Goal: Task Accomplishment & Management: Manage account settings

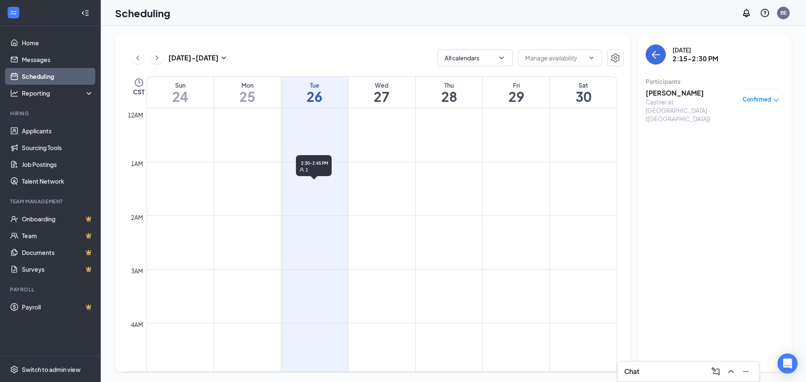
scroll to position [706, 0]
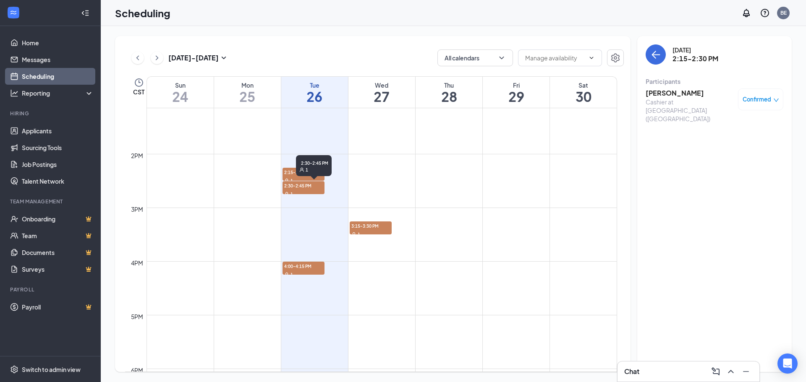
click at [306, 176] on div "2:30-2:45 PM 1" at bounding box center [314, 165] width 36 height 21
click at [656, 93] on h3 "JASMINE CARRERA" at bounding box center [689, 93] width 88 height 9
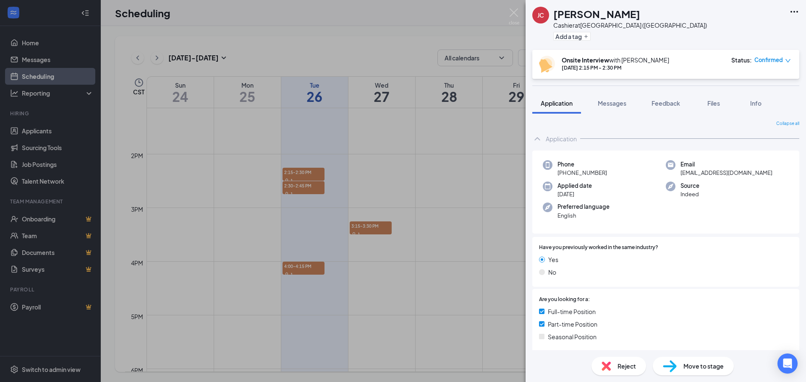
scroll to position [205, 0]
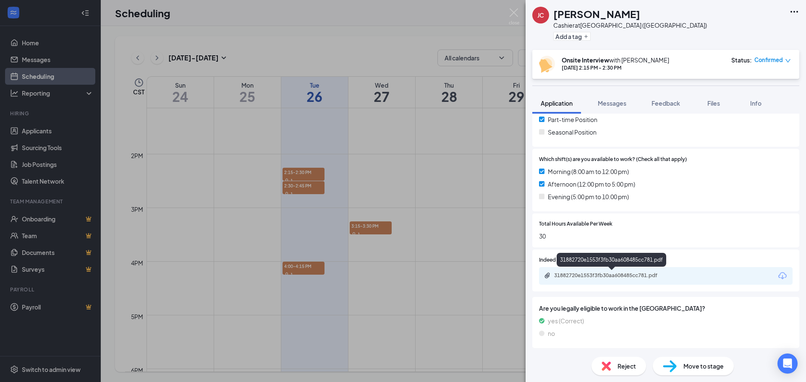
click at [617, 272] on div "31882720e1553f3fb30aa608485cc781.pdf" at bounding box center [613, 275] width 118 height 7
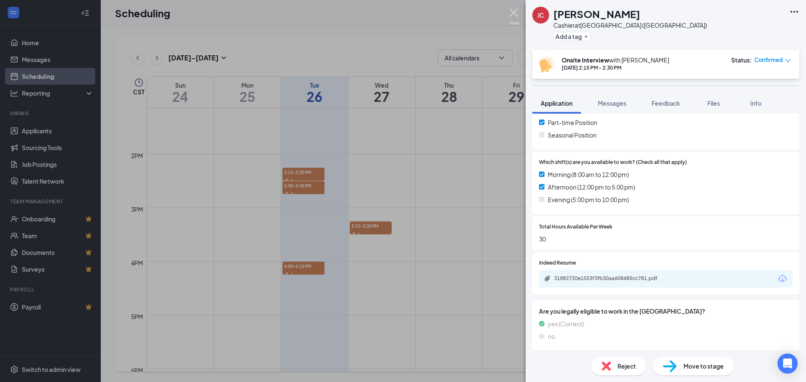
click at [516, 14] on img at bounding box center [514, 16] width 10 height 16
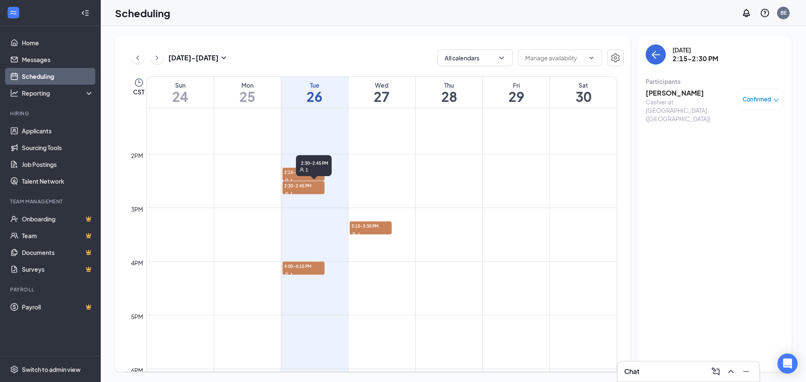
click at [299, 188] on span "2:30-2:45 PM" at bounding box center [303, 185] width 42 height 8
click at [664, 93] on h3 "Britton Campbell" at bounding box center [689, 93] width 88 height 9
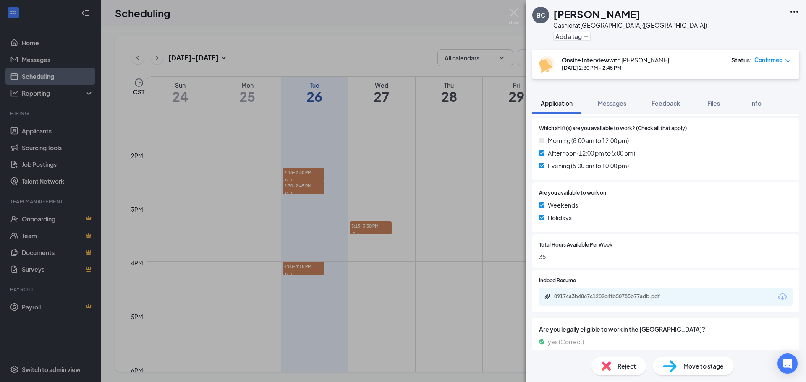
scroll to position [254, 0]
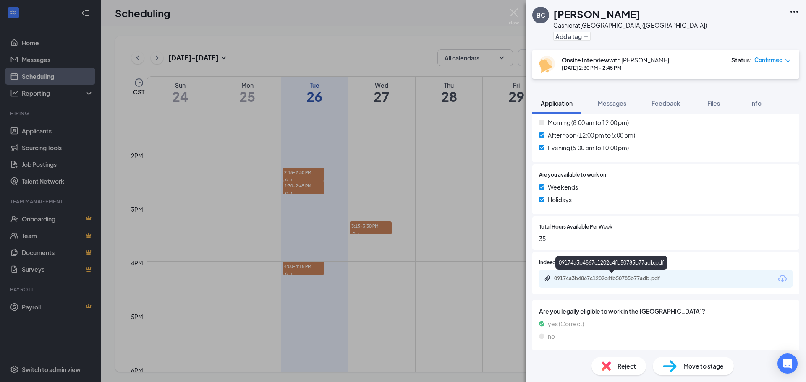
click at [597, 279] on div "09174a3b4867c1202c4fb50785b77adb.pdf" at bounding box center [613, 278] width 118 height 7
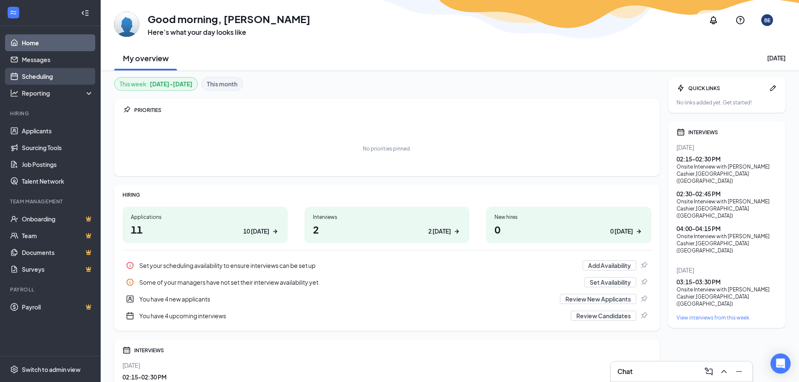
click at [37, 79] on link "Scheduling" at bounding box center [58, 76] width 72 height 17
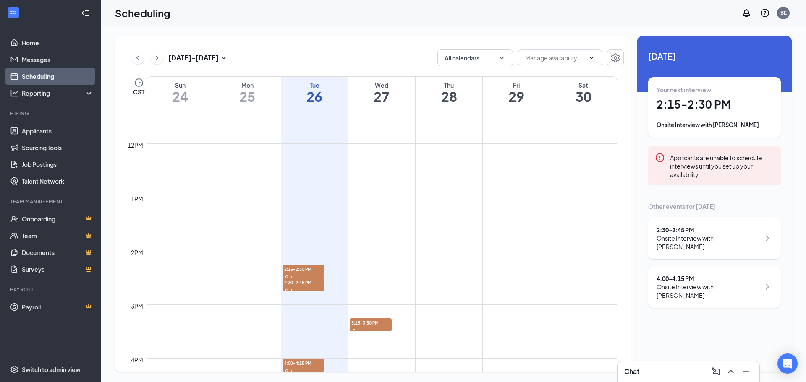
scroll to position [622, 0]
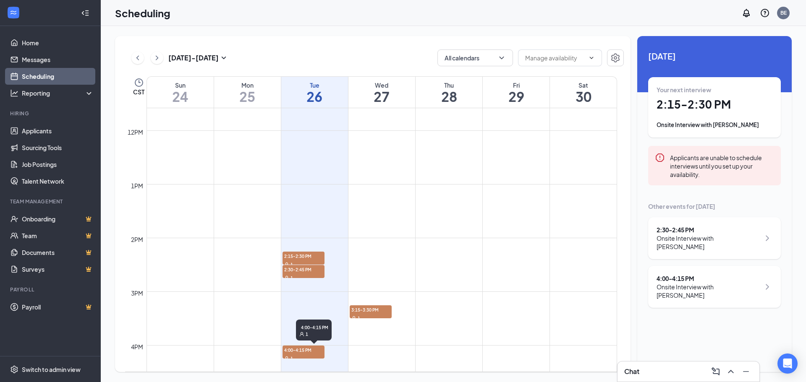
click at [309, 354] on span "4:00-4:15 PM" at bounding box center [303, 350] width 42 height 8
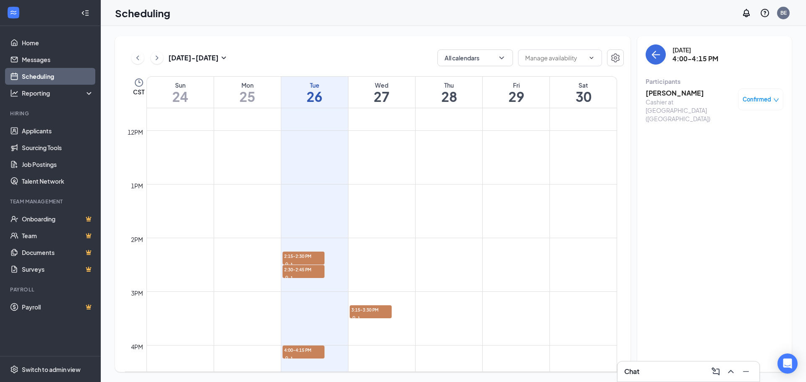
click at [657, 94] on h3 "[PERSON_NAME]" at bounding box center [689, 93] width 88 height 9
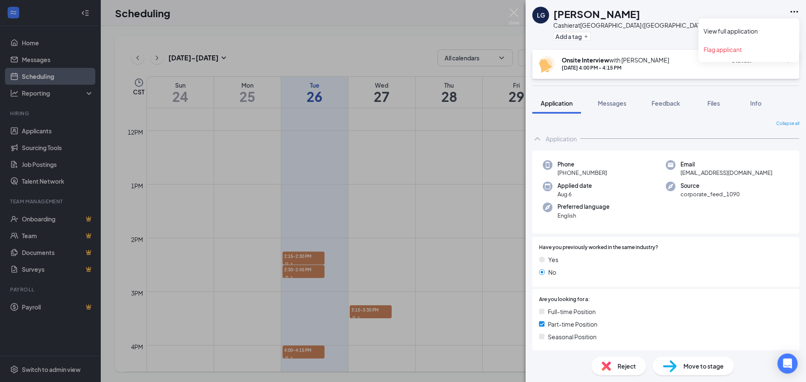
click at [791, 11] on icon "Ellipses" at bounding box center [794, 12] width 8 height 2
click at [755, 27] on link "View full application" at bounding box center [748, 31] width 91 height 8
click at [514, 16] on img at bounding box center [514, 16] width 10 height 16
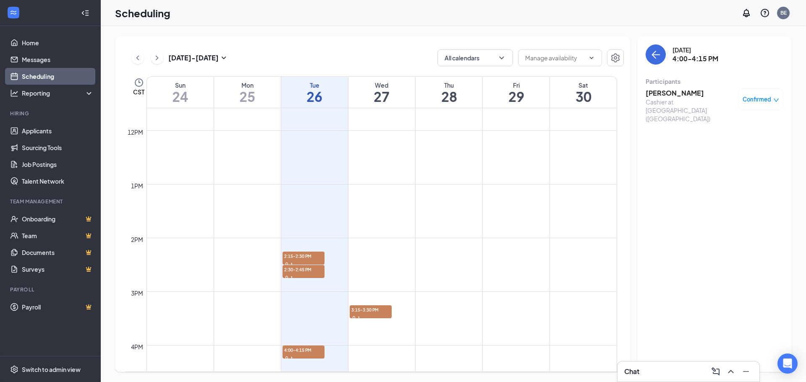
click at [671, 92] on h3 "[PERSON_NAME]" at bounding box center [689, 93] width 88 height 9
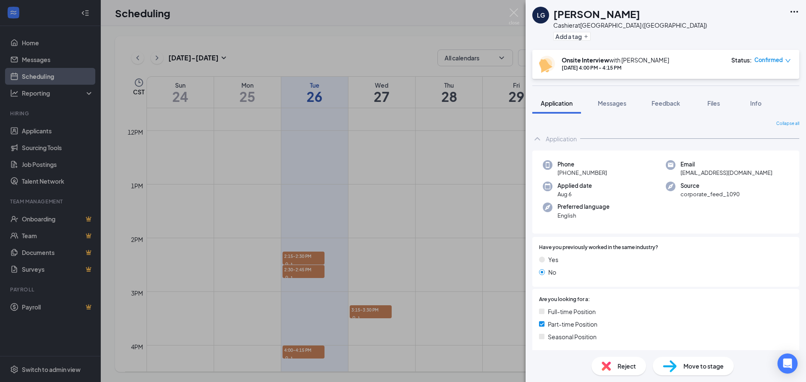
click at [794, 11] on icon "Ellipses" at bounding box center [794, 12] width 8 height 2
click at [749, 29] on link "View full application" at bounding box center [748, 31] width 91 height 8
click at [517, 16] on img at bounding box center [514, 16] width 10 height 16
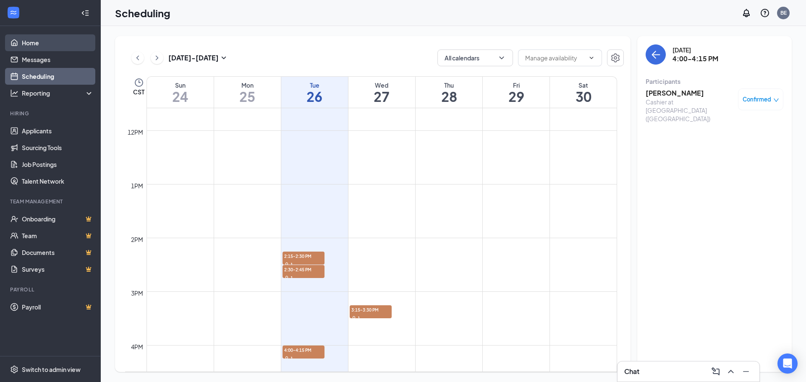
click at [39, 42] on link "Home" at bounding box center [58, 42] width 72 height 17
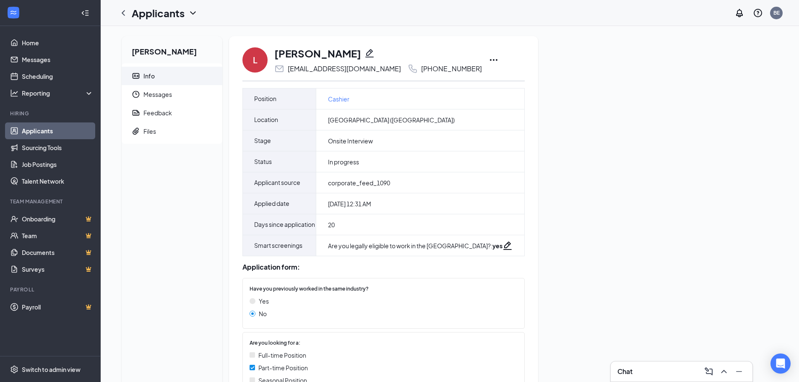
click at [489, 61] on icon "Ellipses" at bounding box center [494, 60] width 10 height 10
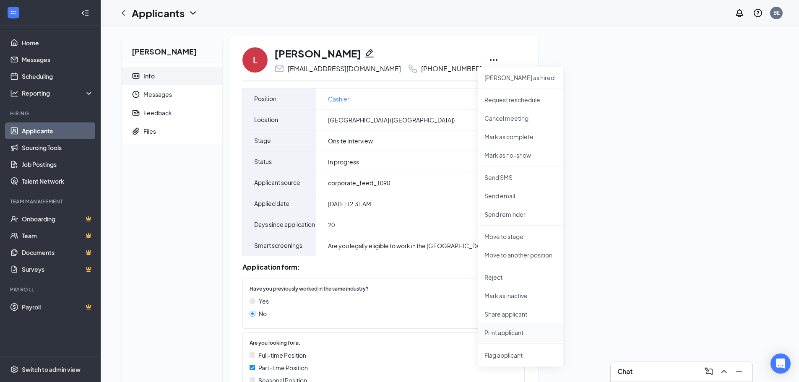
click at [507, 335] on p "Print applicant" at bounding box center [521, 333] width 72 height 8
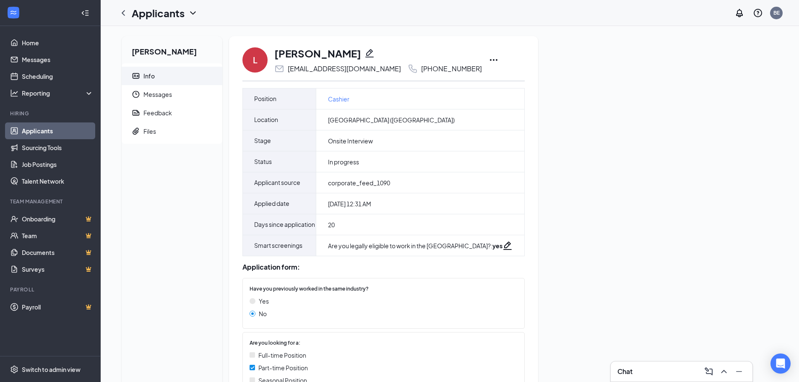
click at [489, 59] on icon "Ellipses" at bounding box center [494, 60] width 10 height 10
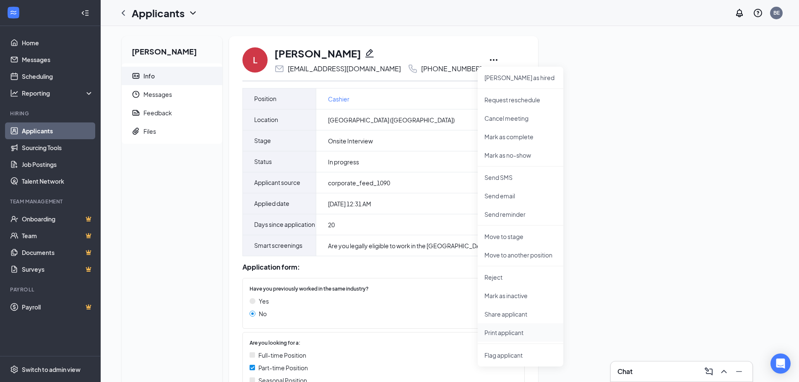
click at [510, 333] on p "Print applicant" at bounding box center [521, 333] width 72 height 8
